Goal: Task Accomplishment & Management: Manage account settings

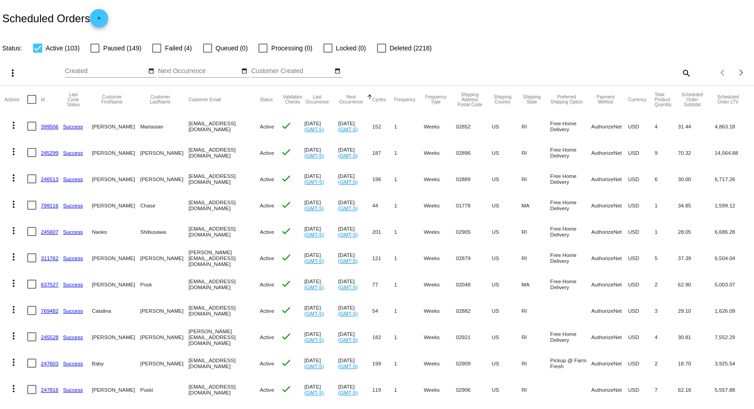
click at [681, 73] on mat-icon "search" at bounding box center [686, 73] width 11 height 14
click at [552, 71] on input "Search" at bounding box center [598, 71] width 188 height 7
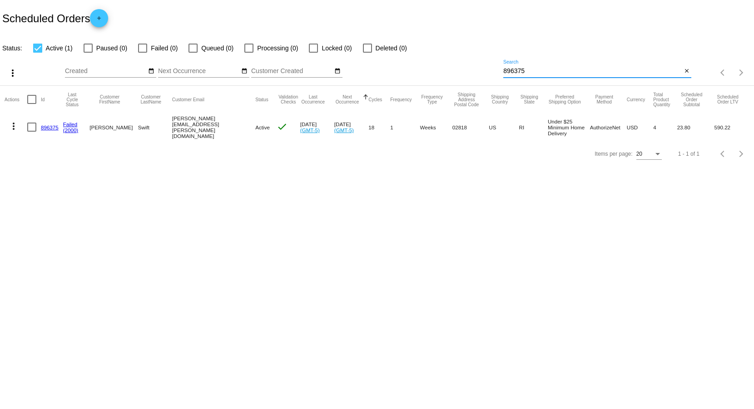
type input "896375"
drag, startPoint x: 165, startPoint y: 126, endPoint x: 218, endPoint y: 126, distance: 52.7
click at [218, 126] on mat-cell "[PERSON_NAME][EMAIL_ADDRESS][PERSON_NAME][DOMAIN_NAME]" at bounding box center [214, 127] width 84 height 28
copy mat-cell "[PERSON_NAME][EMAIL_ADDRESS][PERSON_NAME][DOMAIN_NAME]"
click at [49, 126] on link "896375" at bounding box center [50, 128] width 18 height 6
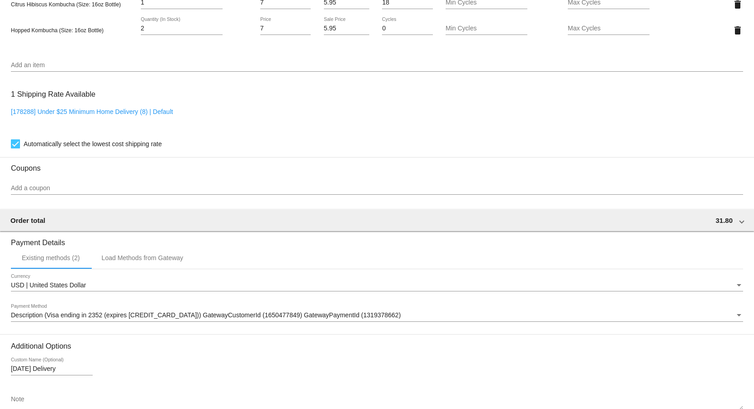
scroll to position [727, 0]
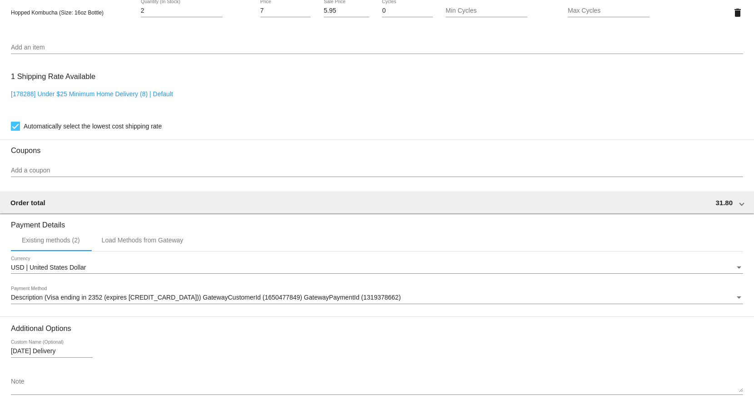
click at [342, 175] on input "Add a coupon" at bounding box center [377, 170] width 733 height 7
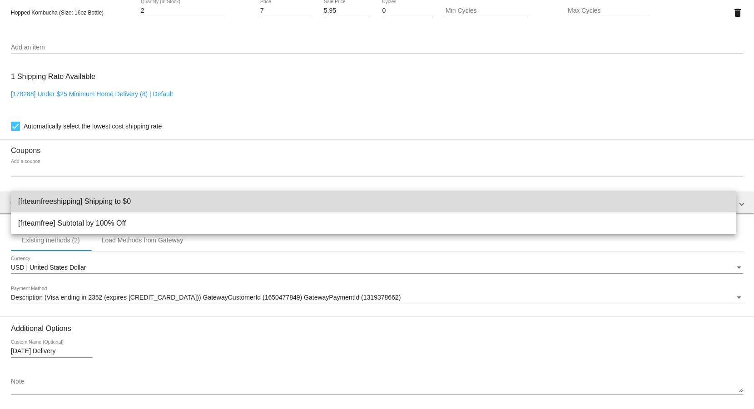
click at [189, 205] on span "[frteamfreeshipping] Shipping to $0" at bounding box center [373, 202] width 711 height 22
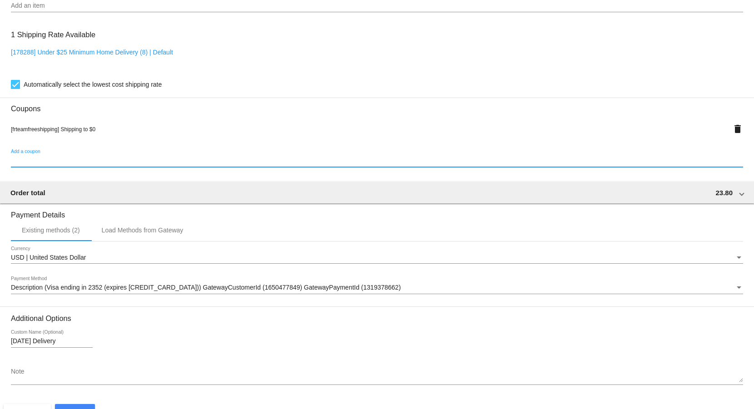
scroll to position [810, 0]
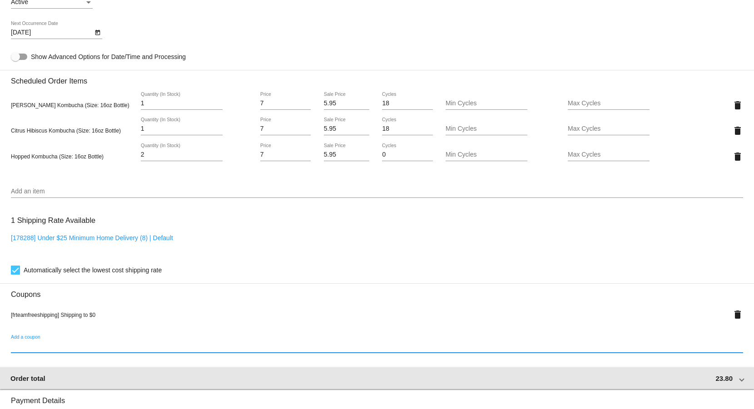
scroll to position [629, 0]
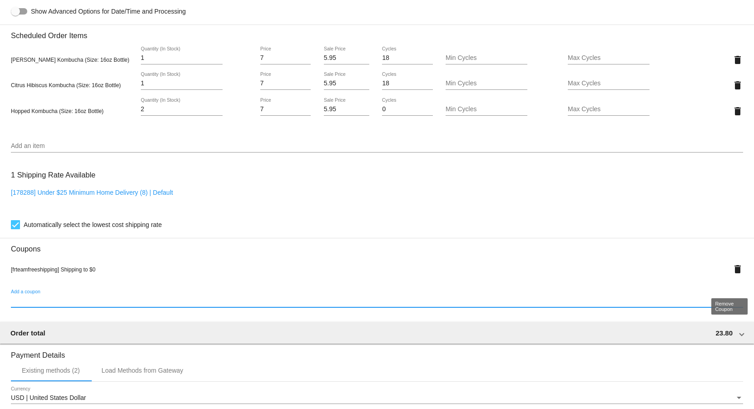
drag, startPoint x: 731, startPoint y: 284, endPoint x: 725, endPoint y: 285, distance: 6.1
click at [733, 275] on mat-icon "delete" at bounding box center [738, 269] width 11 height 11
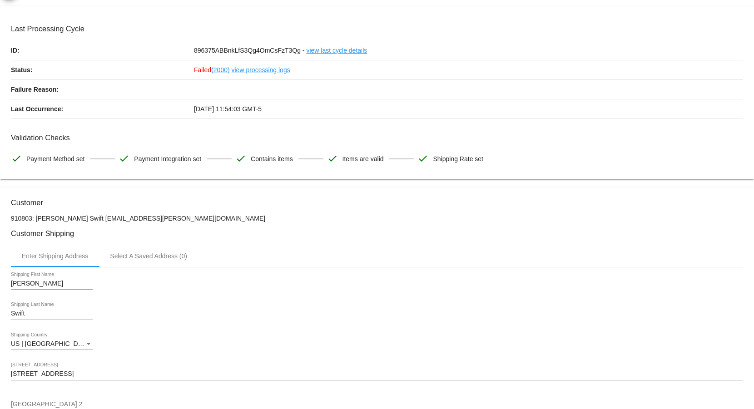
scroll to position [0, 0]
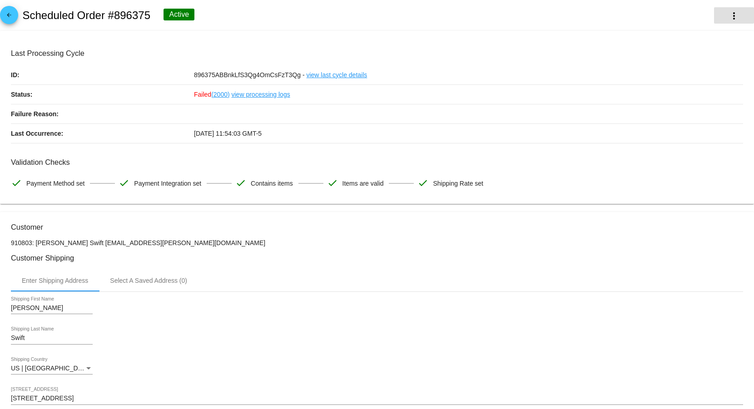
click at [736, 14] on button "more_vert" at bounding box center [734, 15] width 40 height 16
click at [507, 15] on div at bounding box center [377, 204] width 754 height 409
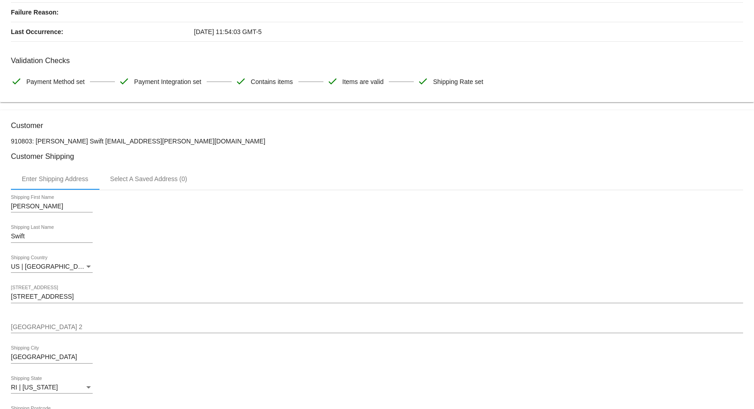
scroll to position [273, 0]
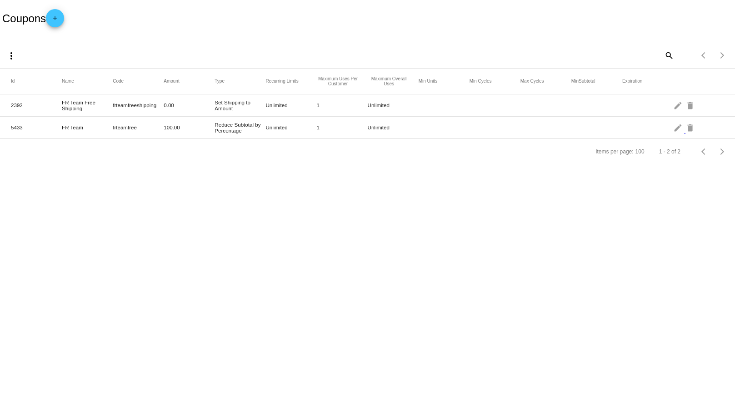
drag, startPoint x: 110, startPoint y: 108, endPoint x: 160, endPoint y: 107, distance: 50.4
click at [160, 107] on mat-row "2392 FR Team Free Shipping frteamfreeshipping 0.00 Set Shipping to Amount Unlim…" at bounding box center [367, 106] width 735 height 22
copy mat-row "frteamfreeshipping"
click at [153, 123] on mat-cell "frteamfree" at bounding box center [138, 127] width 51 height 10
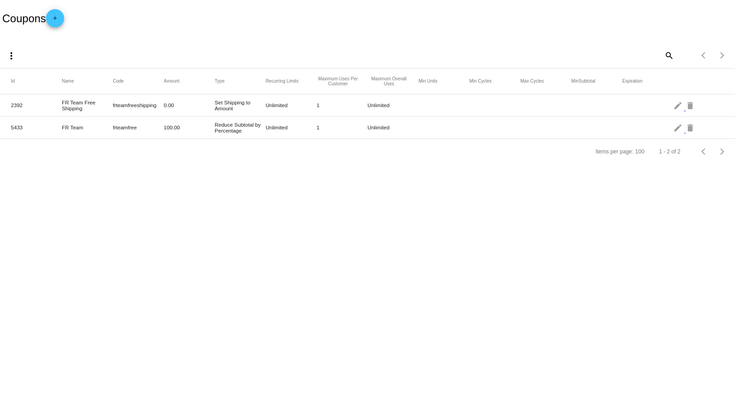
drag, startPoint x: 159, startPoint y: 105, endPoint x: 114, endPoint y: 103, distance: 45.0
click at [114, 103] on mat-cell "frteamfreeshipping" at bounding box center [138, 105] width 51 height 10
copy mat-cell "frteamfreeshipping"
click at [678, 103] on mat-icon "edit" at bounding box center [678, 105] width 11 height 14
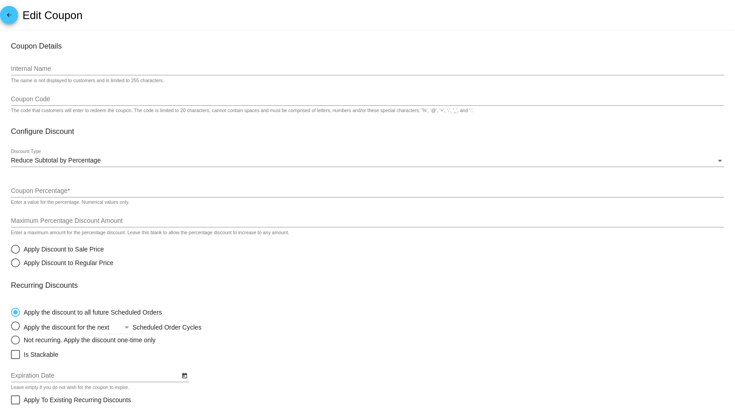
type input "FR Team Free Shipping"
type input "frteamfreeshipping"
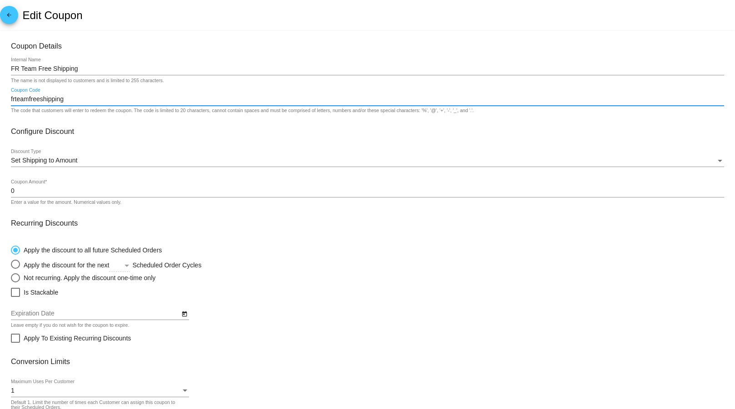
scroll to position [0, 0]
drag, startPoint x: 83, startPoint y: 103, endPoint x: 7, endPoint y: 108, distance: 76.0
click at [7, 108] on mat-card "Coupon Details FR Team Free Shipping Internal Name The name is not displayed to…" at bounding box center [367, 263] width 735 height 464
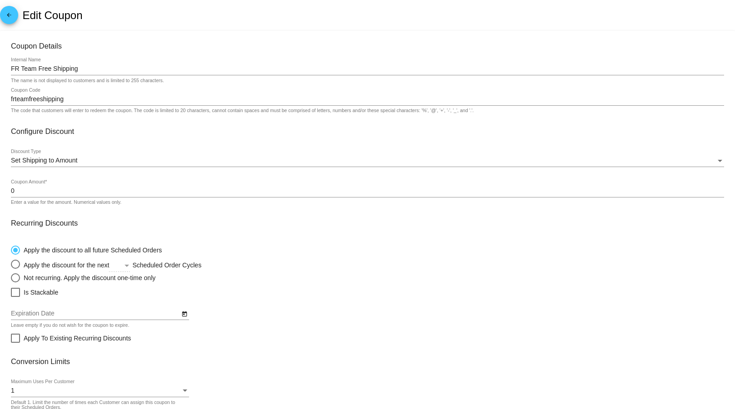
scroll to position [0, 0]
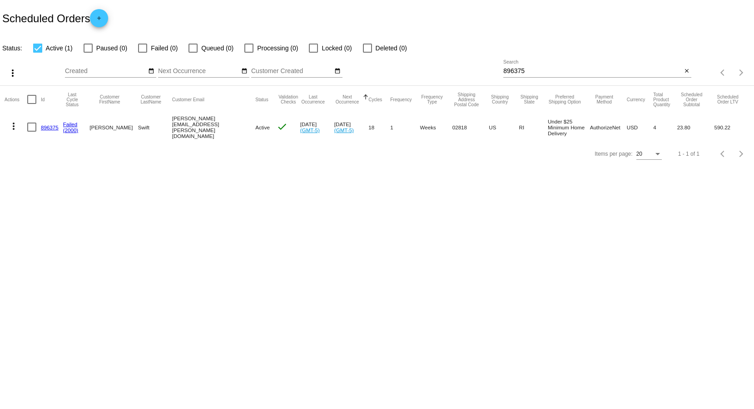
click at [47, 125] on link "896375" at bounding box center [50, 128] width 18 height 6
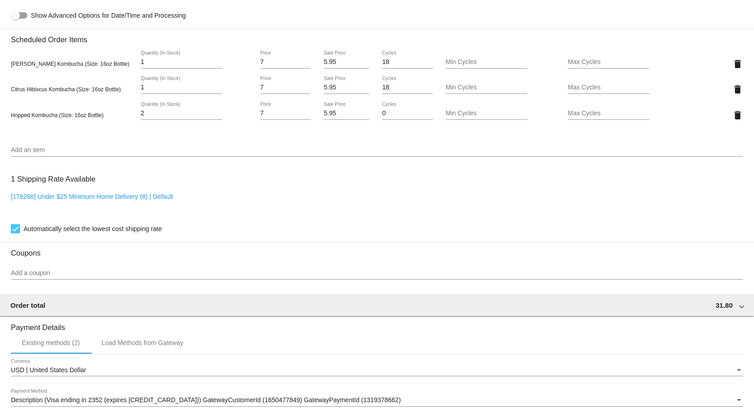
scroll to position [636, 0]
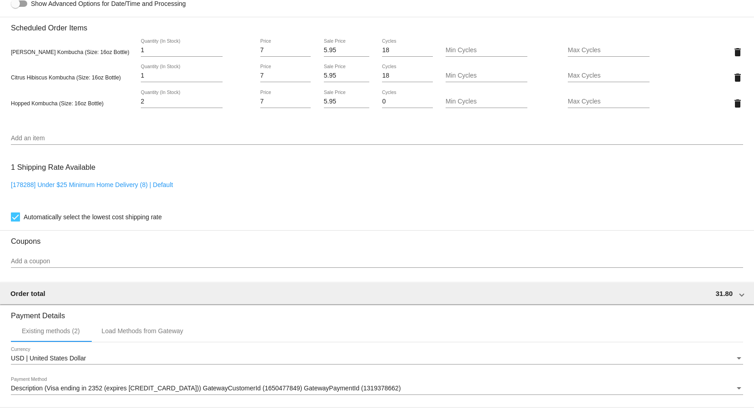
click at [108, 265] on input "Add a coupon" at bounding box center [377, 261] width 733 height 7
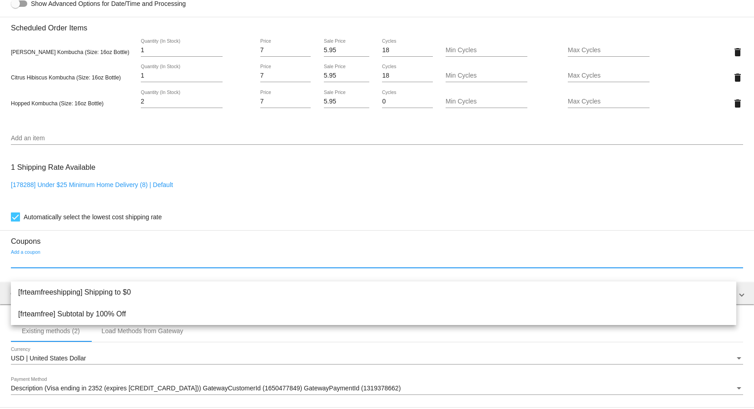
paste input "frteamfreeshipping"
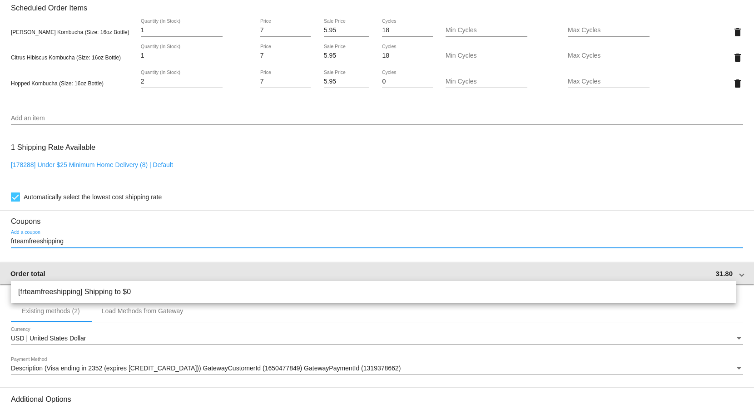
scroll to position [727, 0]
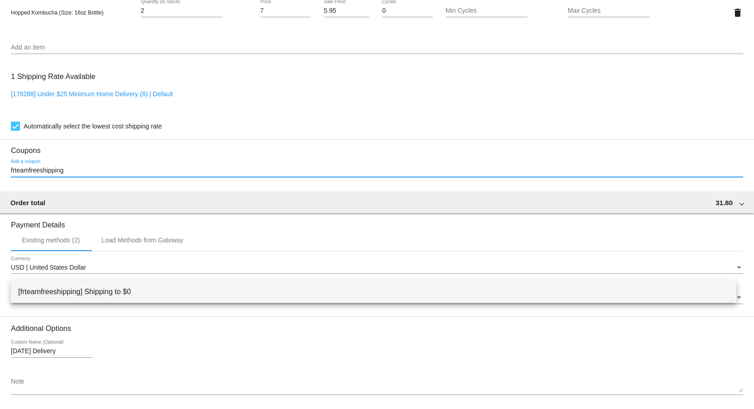
type input "frteamfreeshipping"
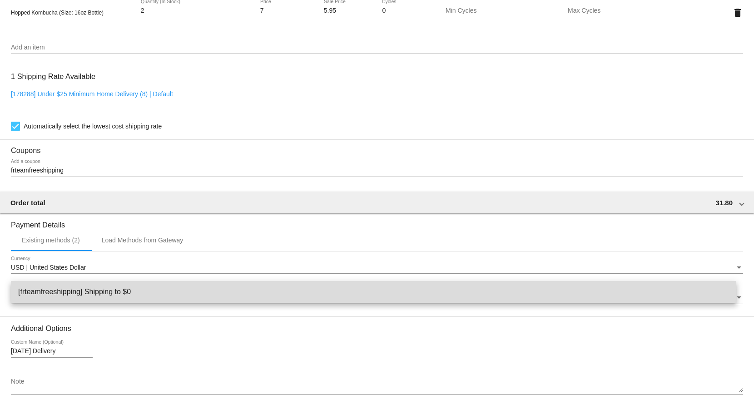
click at [129, 289] on span "[frteamfreeshipping] Shipping to $0" at bounding box center [373, 292] width 711 height 22
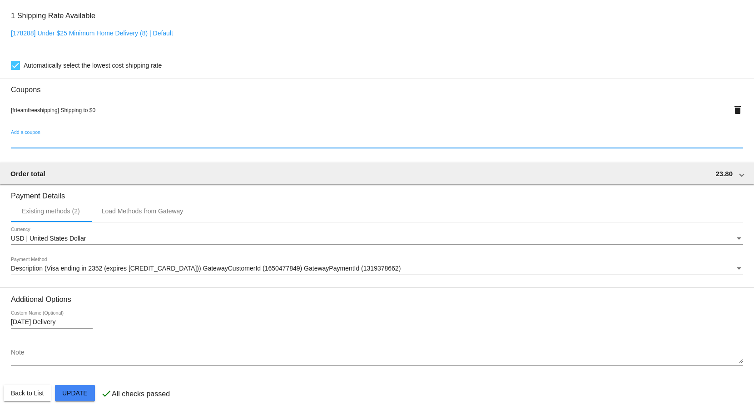
scroll to position [810, 0]
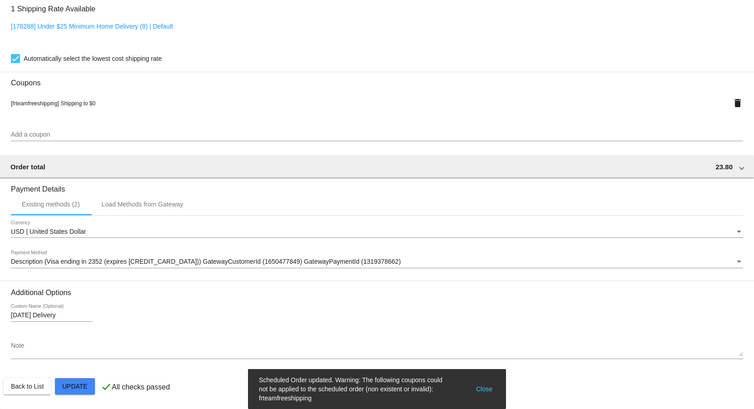
drag, startPoint x: 324, startPoint y: 402, endPoint x: 254, endPoint y: 382, distance: 73.3
click at [254, 382] on snack-bar-container "Scheduled Order updated. Warning: The following coupons could not be applied to…" at bounding box center [377, 389] width 258 height 40
copy simple-snack-bar "Scheduled Order updated. Warning: The following coupons could not be applied to…"
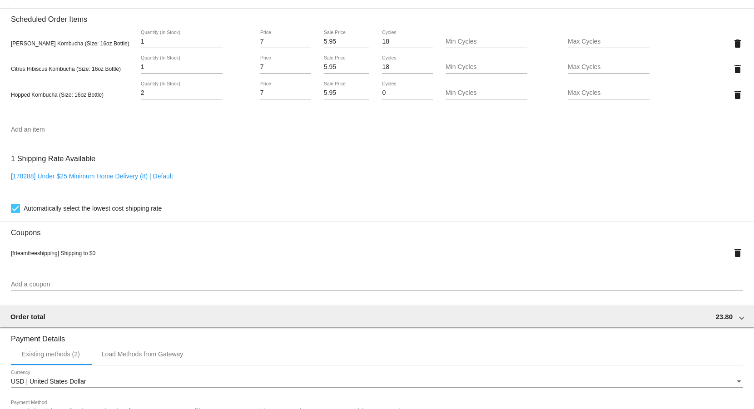
scroll to position [629, 0]
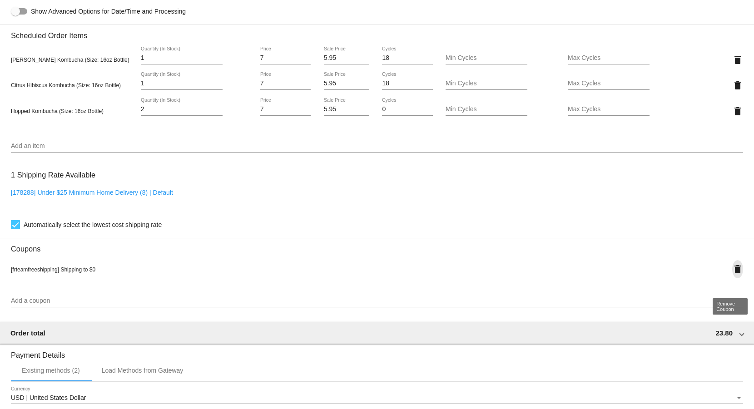
click at [733, 275] on mat-icon "delete" at bounding box center [738, 269] width 11 height 11
